Goal: Communication & Community: Answer question/provide support

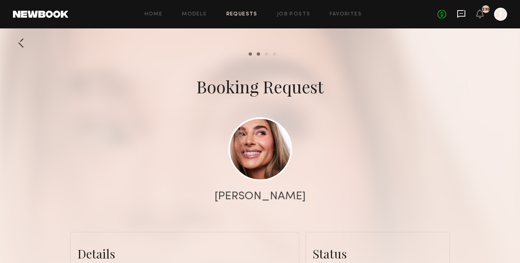
click at [462, 16] on icon at bounding box center [461, 14] width 8 height 8
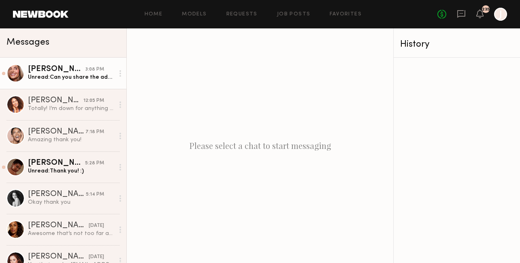
click at [81, 83] on link "[PERSON_NAME] 3:08 PM Unread: Can you share the address of the location when yo…" at bounding box center [63, 73] width 126 height 31
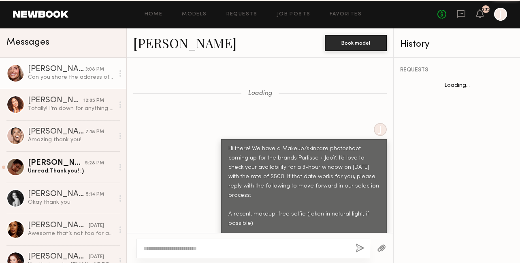
scroll to position [1476, 0]
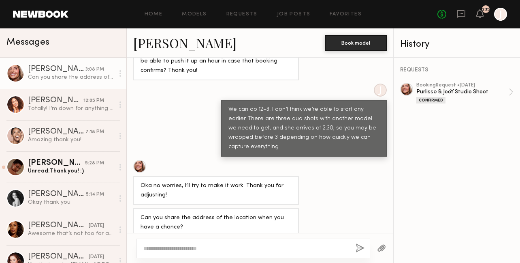
click at [233, 248] on textarea at bounding box center [246, 248] width 206 height 8
type textarea "**********"
click at [360, 249] on button "button" at bounding box center [360, 248] width 9 height 10
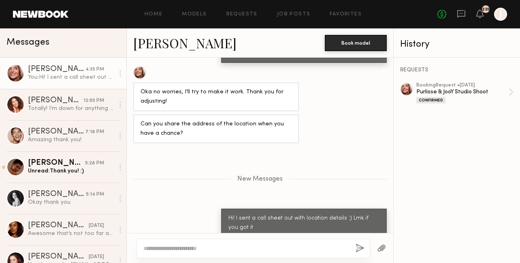
scroll to position [1620, 0]
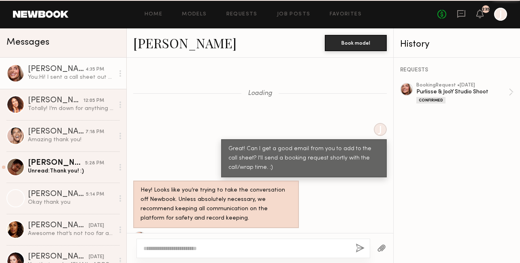
scroll to position [482, 0]
